Goal: Information Seeking & Learning: Find specific page/section

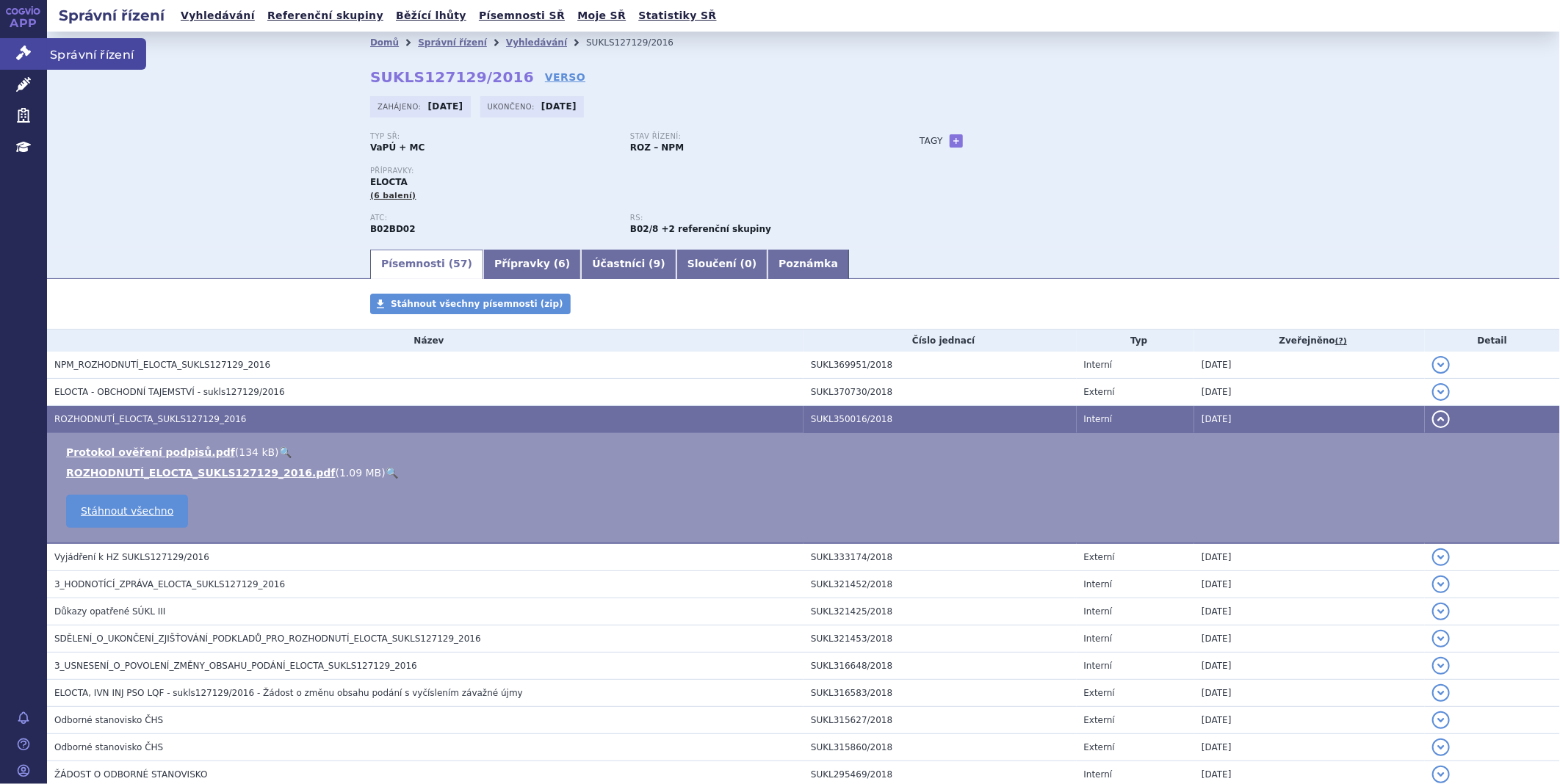
scroll to position [163, 0]
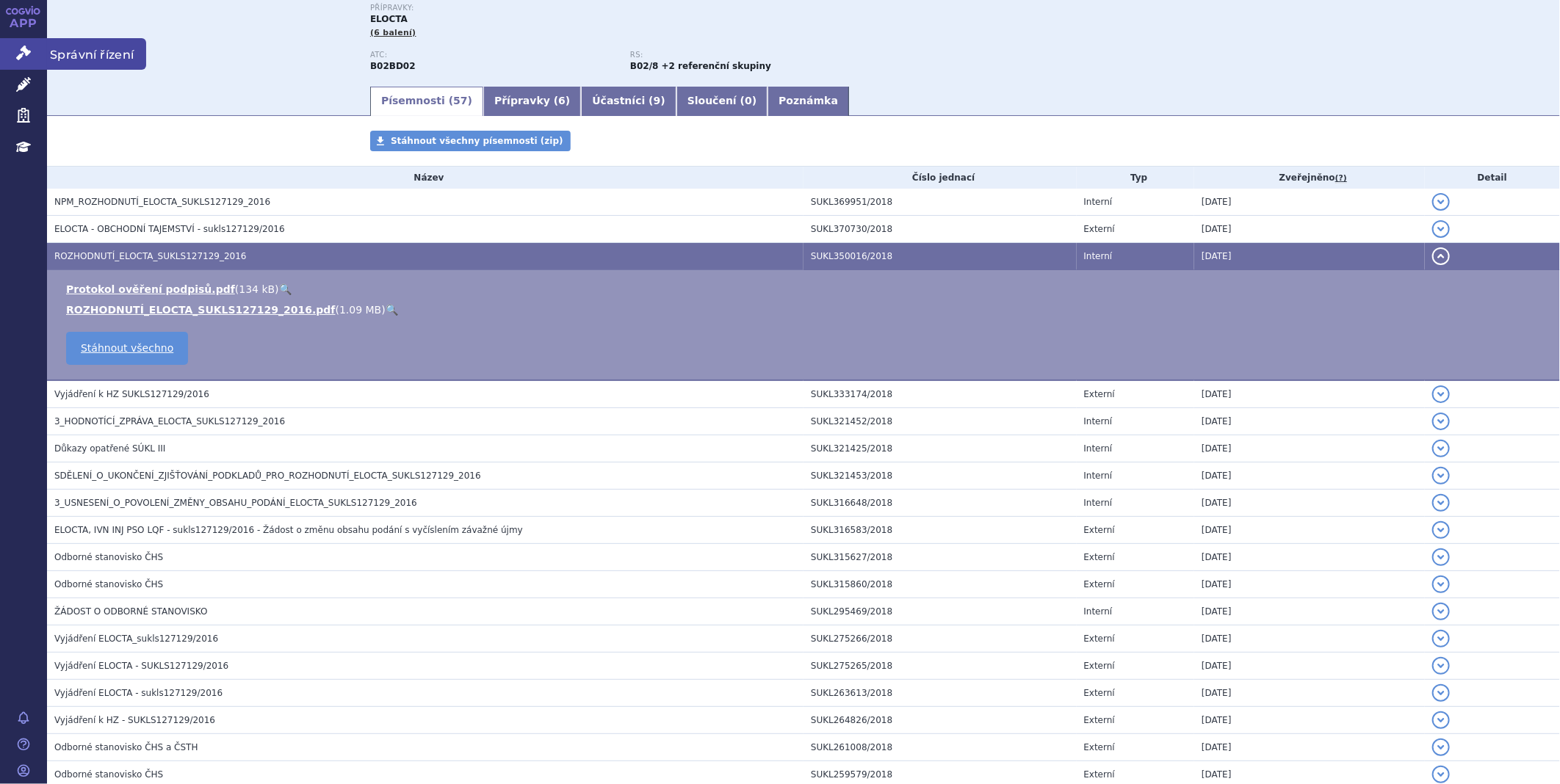
click at [32, 54] on link "Správní řízení" at bounding box center [23, 53] width 47 height 31
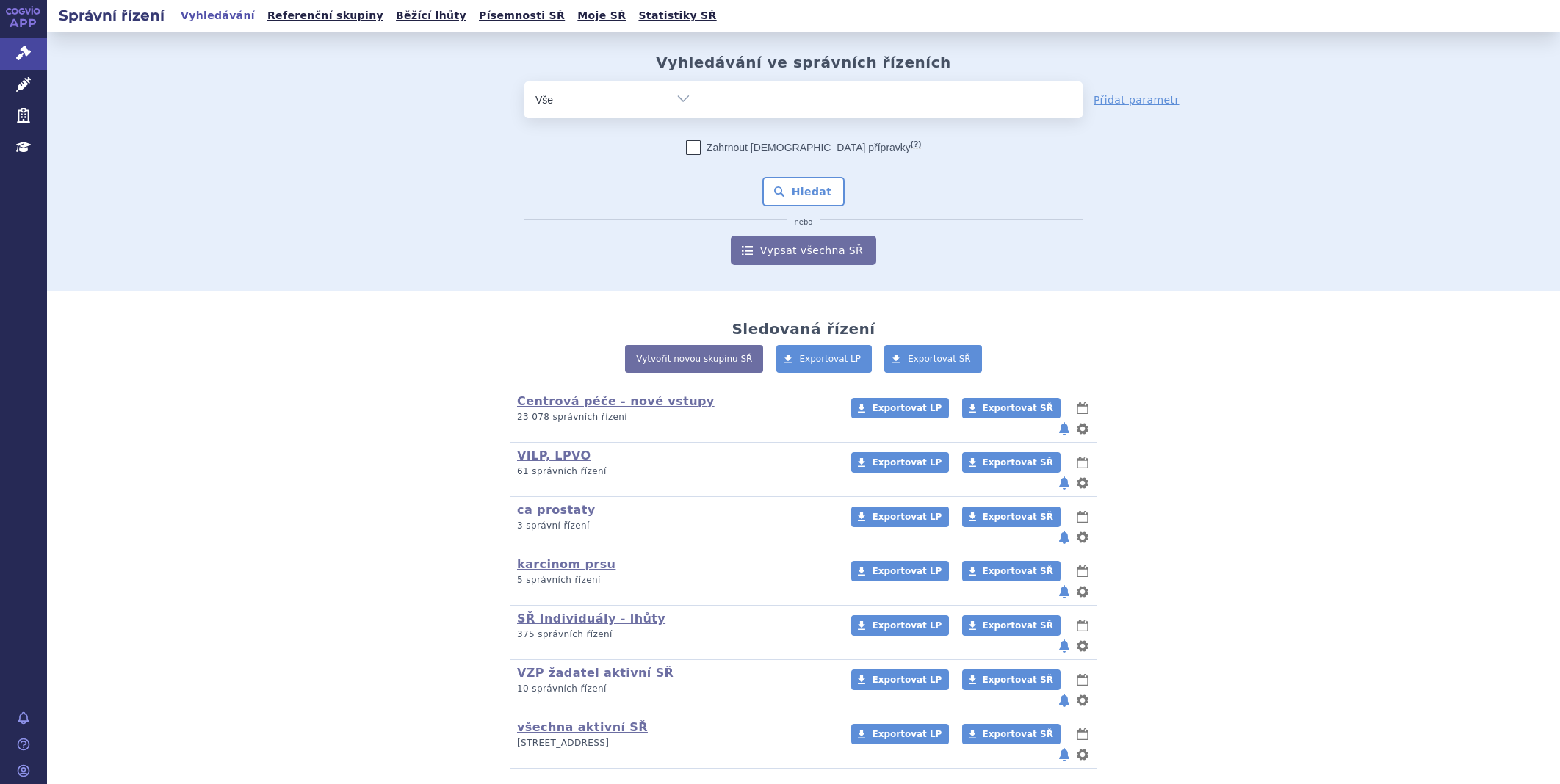
click at [752, 98] on ul at bounding box center [892, 97] width 381 height 31
click at [701, 98] on select at bounding box center [701, 99] width 1 height 36
type input "vy"
type input "vyl"
type input "vyloy"
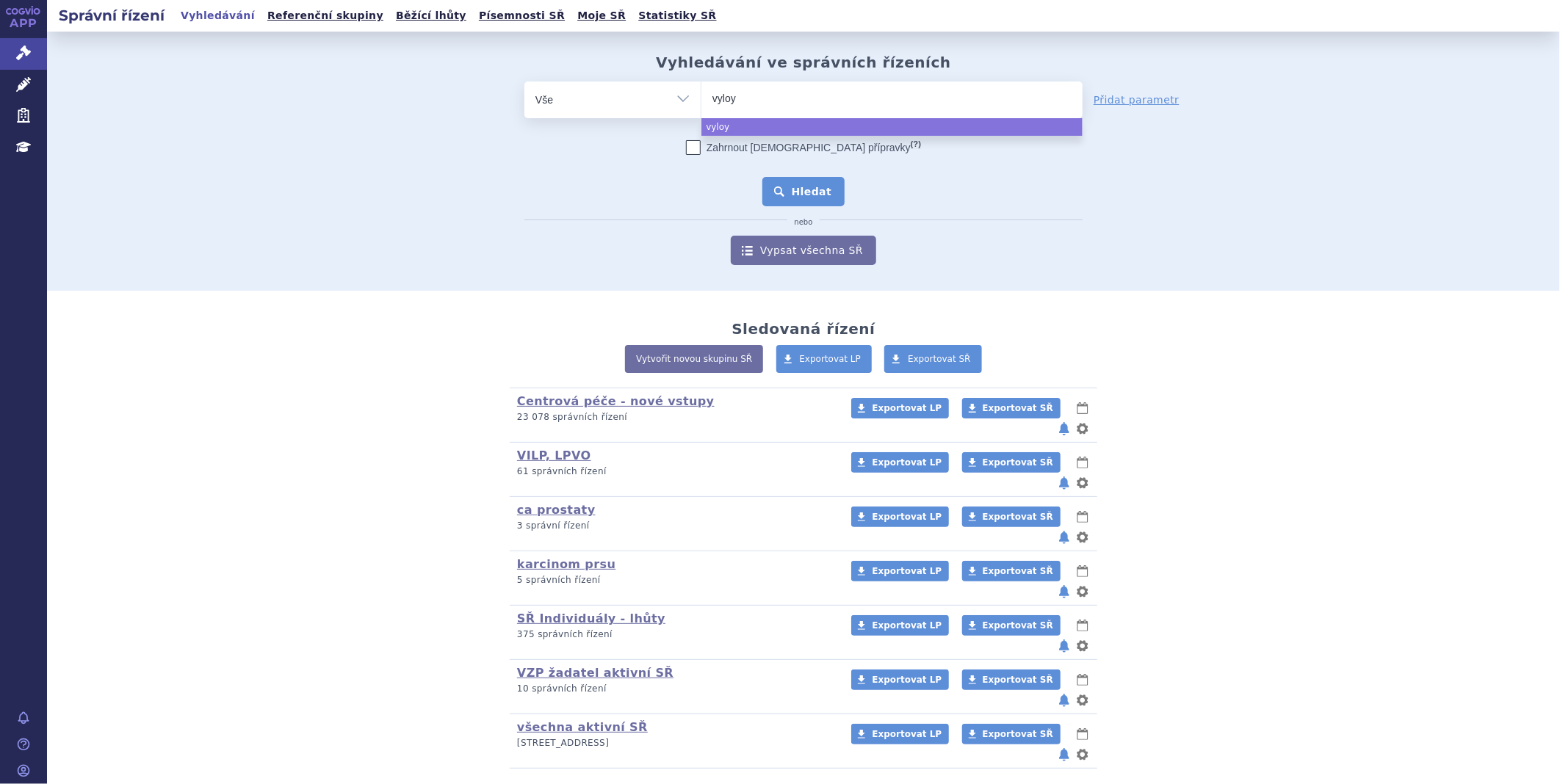
select select "vyloy"
click at [782, 185] on button "Hledat" at bounding box center [803, 192] width 83 height 29
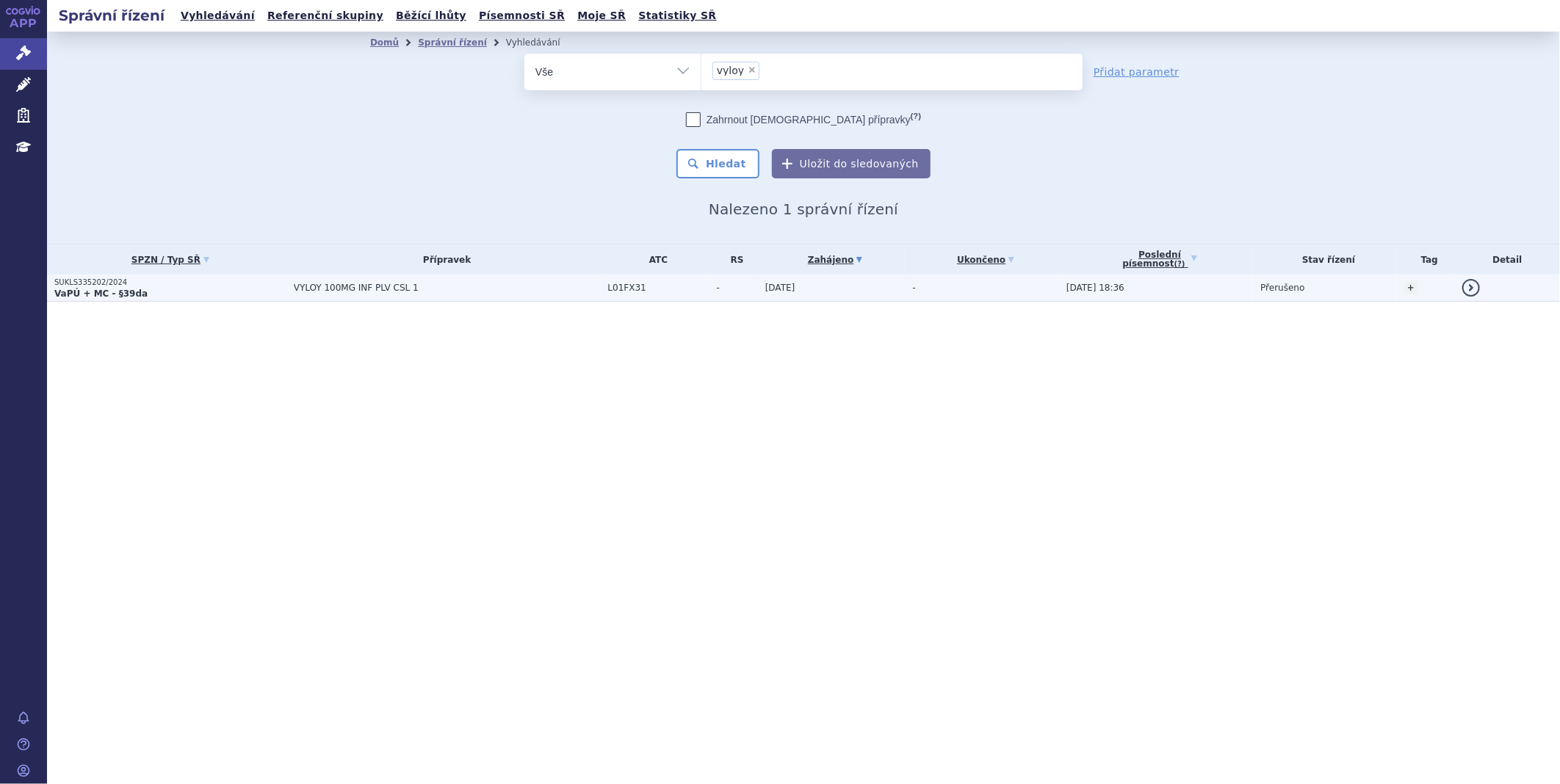
click at [85, 288] on strong "VaPÚ + MC - §39da" at bounding box center [100, 293] width 93 height 11
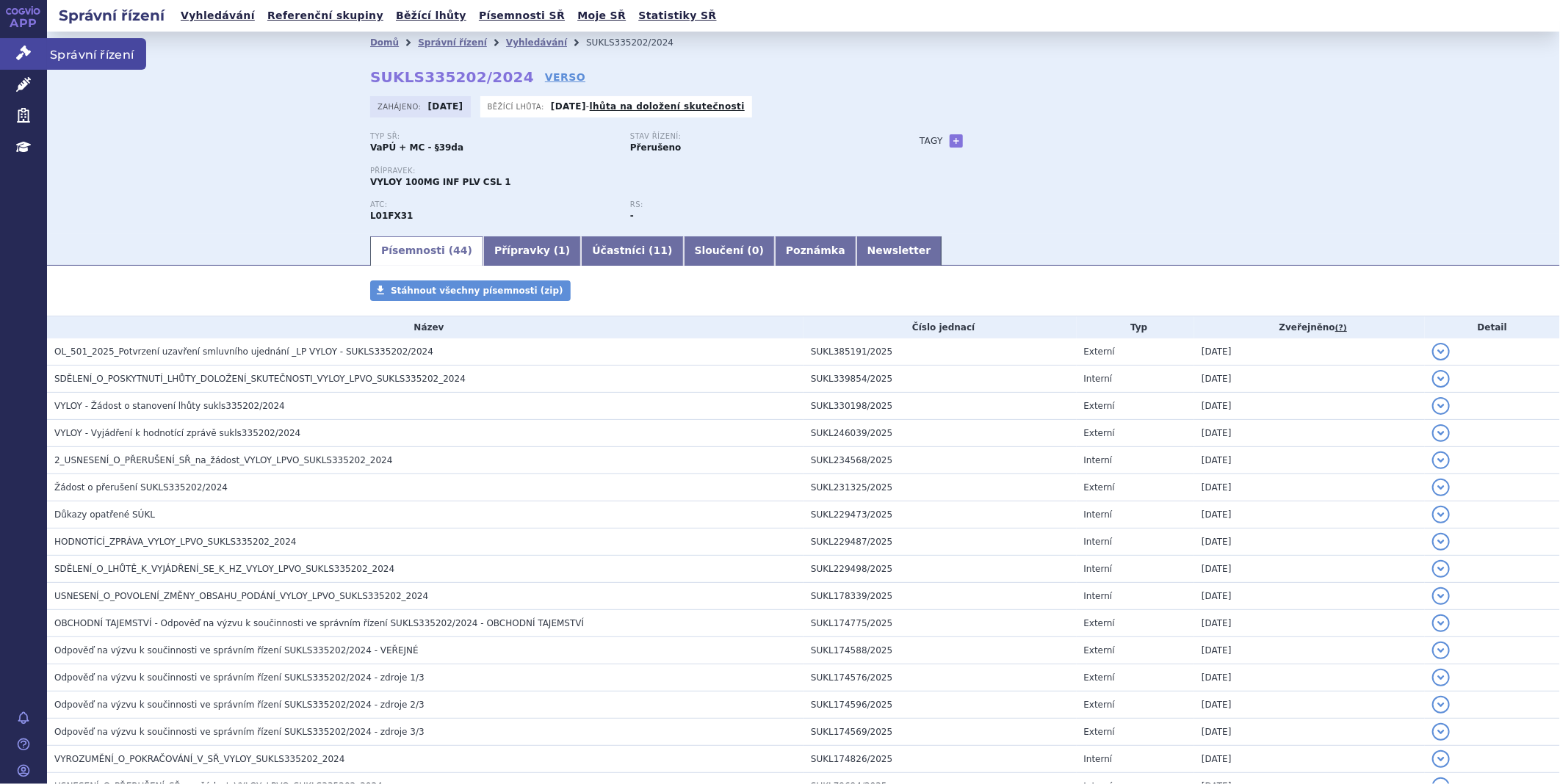
click at [23, 40] on link "Správní řízení" at bounding box center [23, 53] width 47 height 31
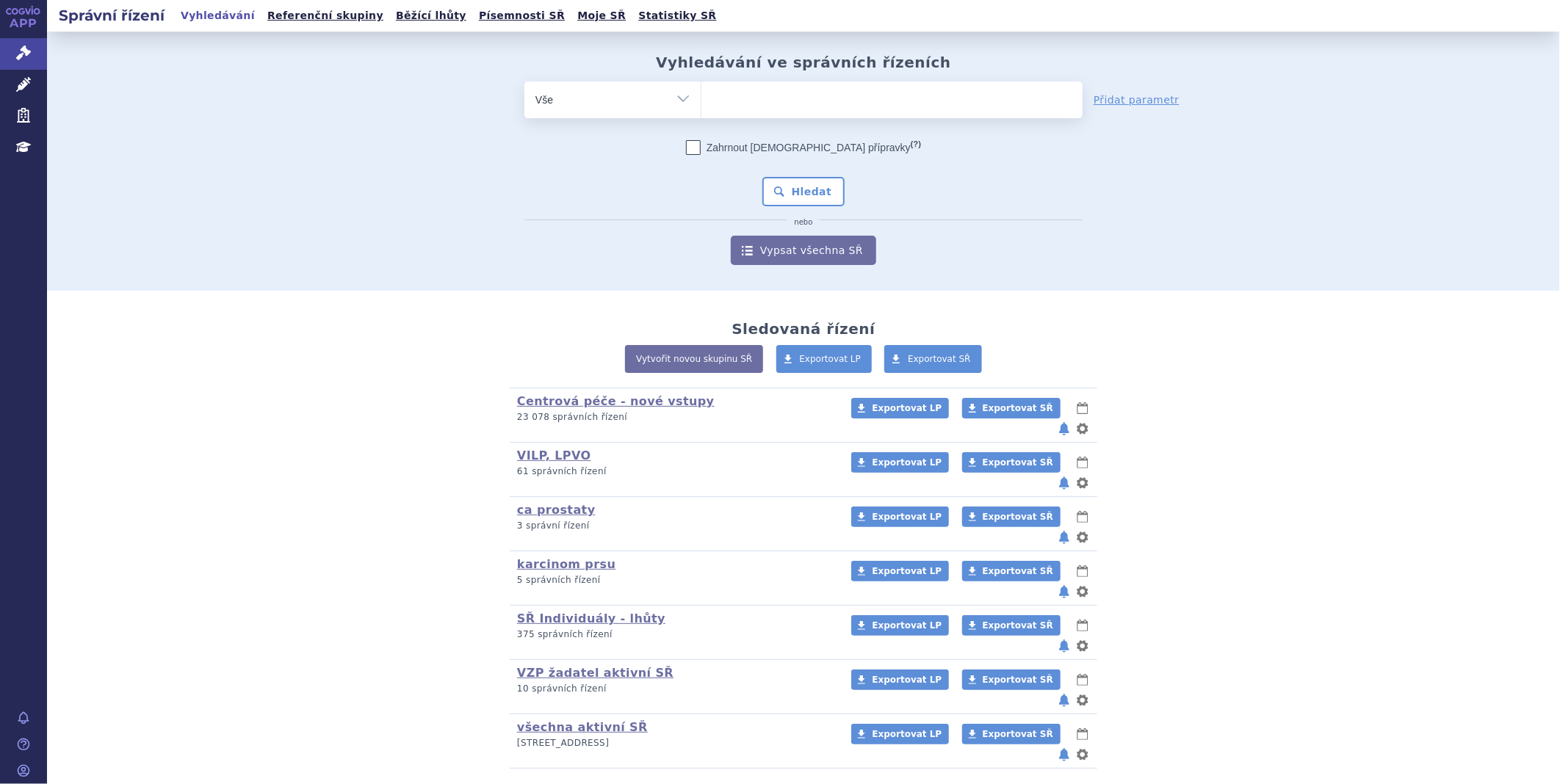
click at [819, 117] on span at bounding box center [892, 100] width 381 height 36
click at [701, 117] on select at bounding box center [701, 99] width 1 height 36
type input "qi"
type input "qin"
type input "qinl"
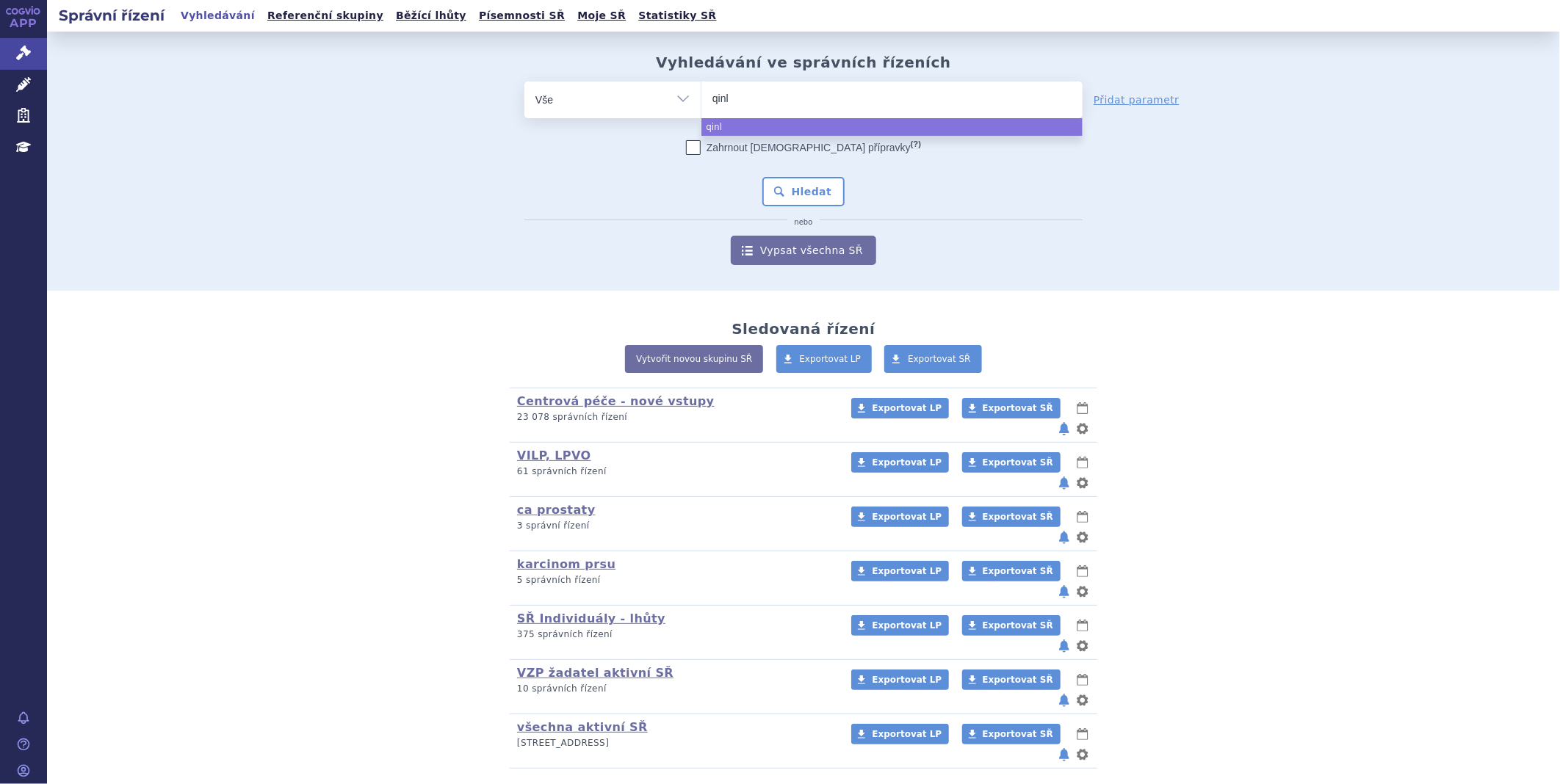
type input "qinlo"
type input "qinloc"
type input "qinlock"
select select "qinlock"
click at [795, 195] on button "Hledat" at bounding box center [803, 192] width 83 height 29
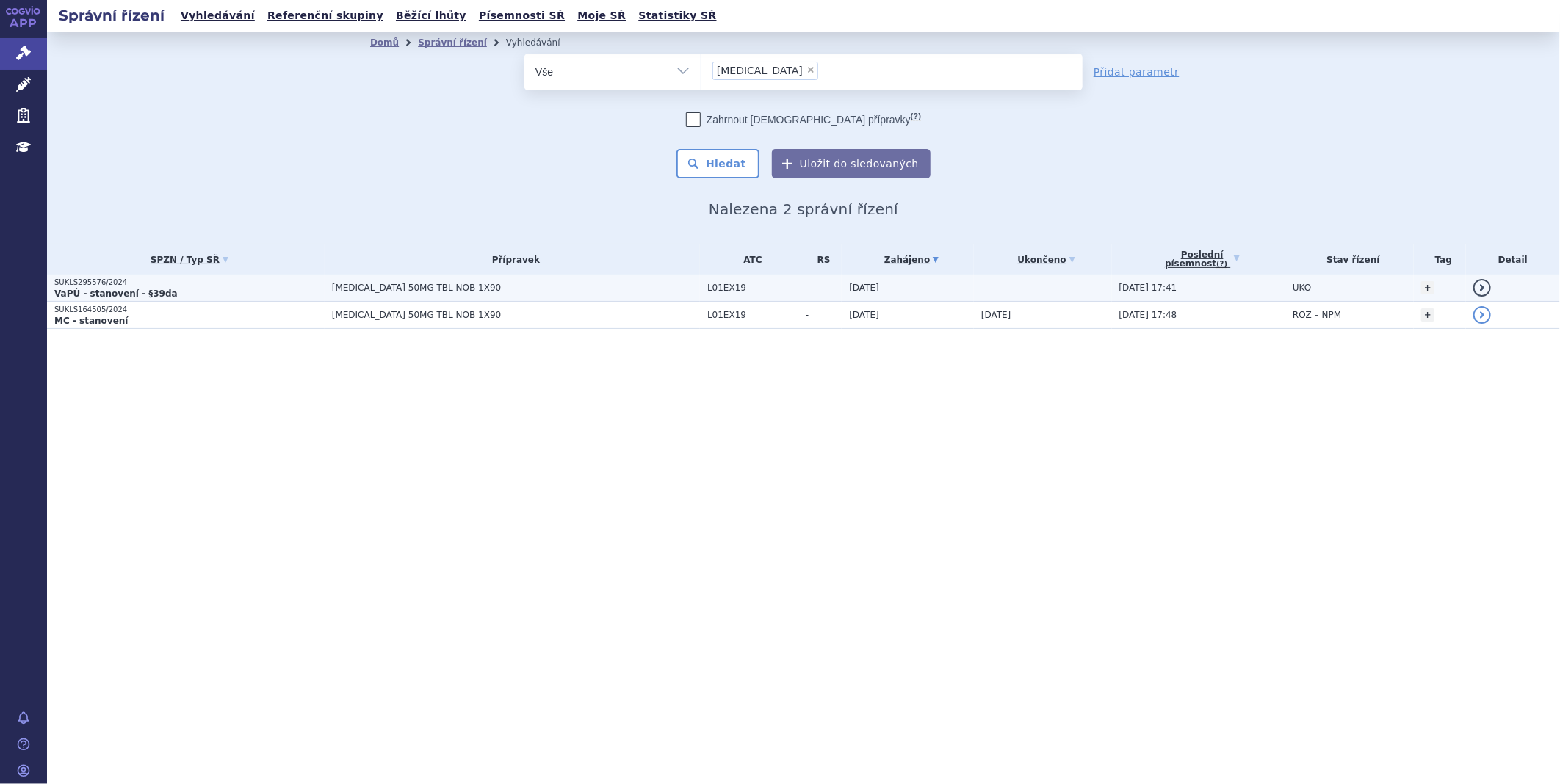
click at [122, 295] on strong "VaPÚ - stanovení - §39da" at bounding box center [116, 293] width 123 height 11
